Goal: Transaction & Acquisition: Purchase product/service

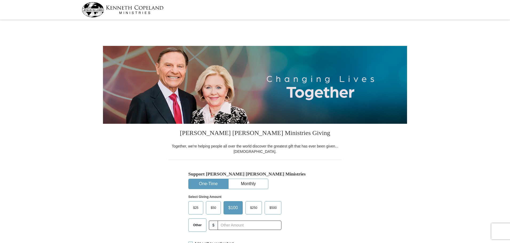
select select "[GEOGRAPHIC_DATA]"
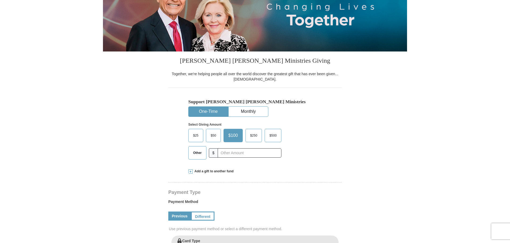
scroll to position [80, 0]
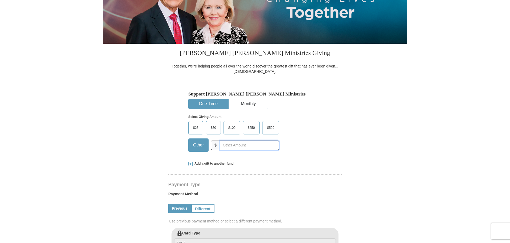
click at [235, 147] on input "text" at bounding box center [249, 145] width 59 height 9
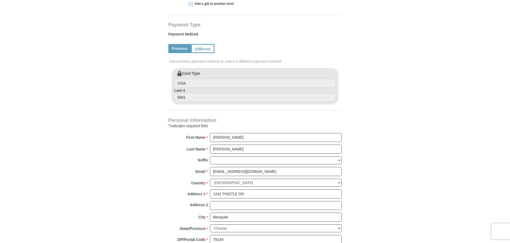
scroll to position [240, 0]
type input "300.00"
click at [226, 85] on input "VISA" at bounding box center [255, 82] width 162 height 9
click at [225, 97] on input "5801" at bounding box center [255, 97] width 162 height 9
click at [313, 81] on input "VISA" at bounding box center [255, 82] width 162 height 9
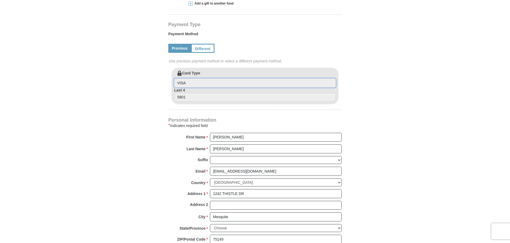
click at [313, 81] on input "VISA" at bounding box center [255, 82] width 162 height 9
click at [212, 53] on link "Different" at bounding box center [202, 48] width 22 height 9
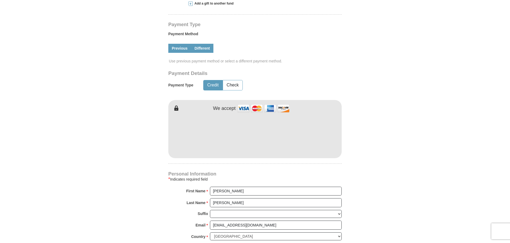
click at [182, 51] on link "Previous" at bounding box center [179, 48] width 23 height 9
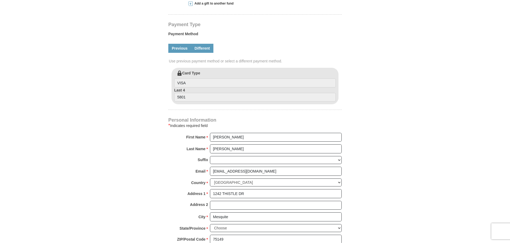
click at [204, 52] on link "Different" at bounding box center [202, 48] width 22 height 9
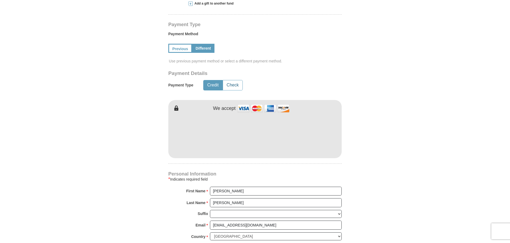
click at [238, 88] on button "Check" at bounding box center [232, 85] width 19 height 10
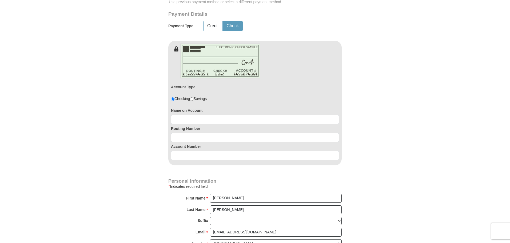
scroll to position [320, 0]
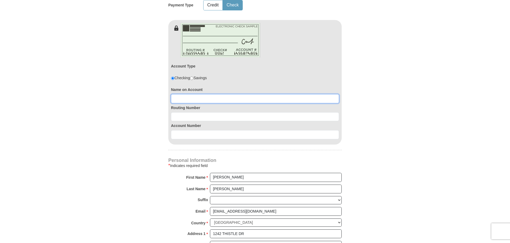
click at [215, 98] on input at bounding box center [255, 98] width 168 height 9
type input "Robert A Smith III"
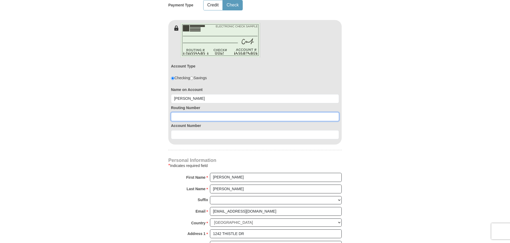
click at [224, 116] on input at bounding box center [255, 116] width 168 height 9
type input "113024164"
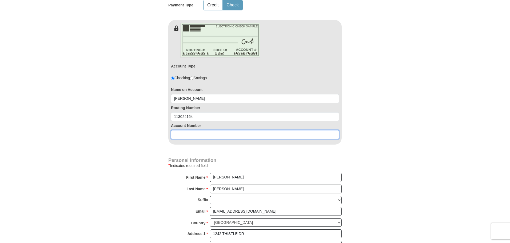
click at [177, 133] on input at bounding box center [255, 134] width 168 height 9
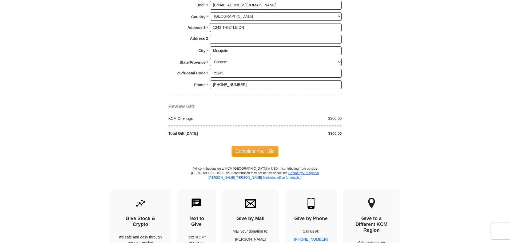
scroll to position [534, 0]
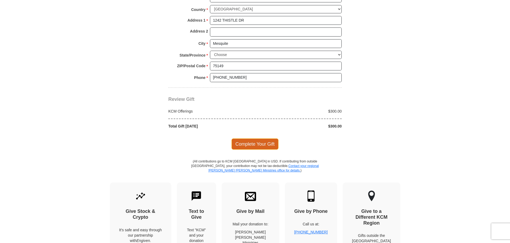
type input "0003008394"
click at [261, 146] on span "Complete Your Gift" at bounding box center [255, 144] width 47 height 11
